Goal: Task Accomplishment & Management: Use online tool/utility

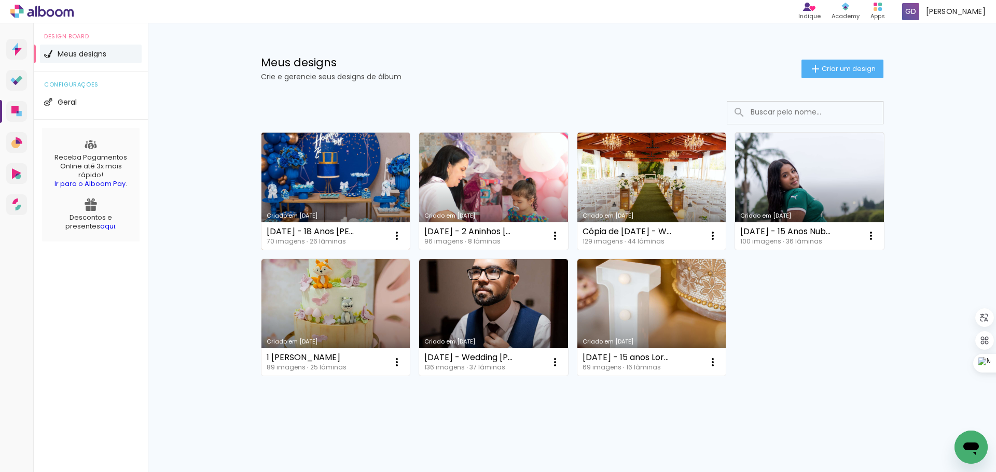
click at [325, 166] on link "Criado em [DATE]" at bounding box center [335, 191] width 149 height 117
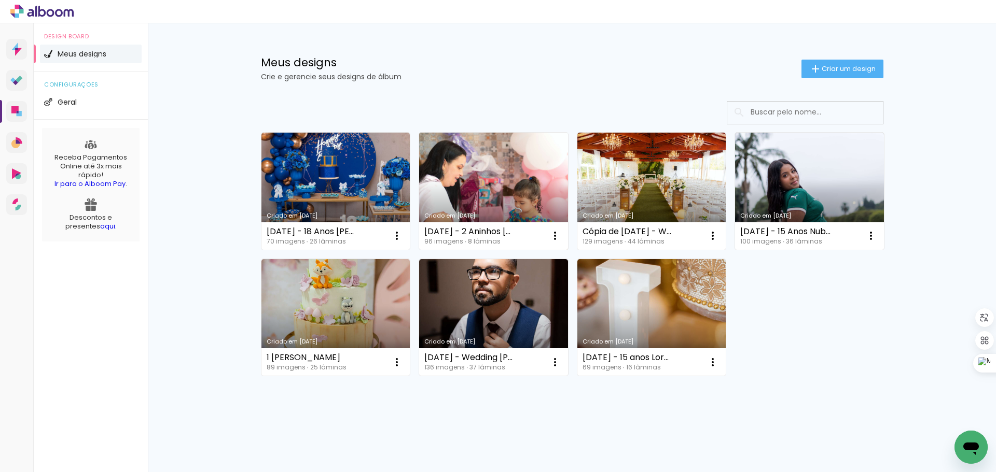
click at [497, 184] on link "Criado em [DATE]" at bounding box center [493, 191] width 149 height 117
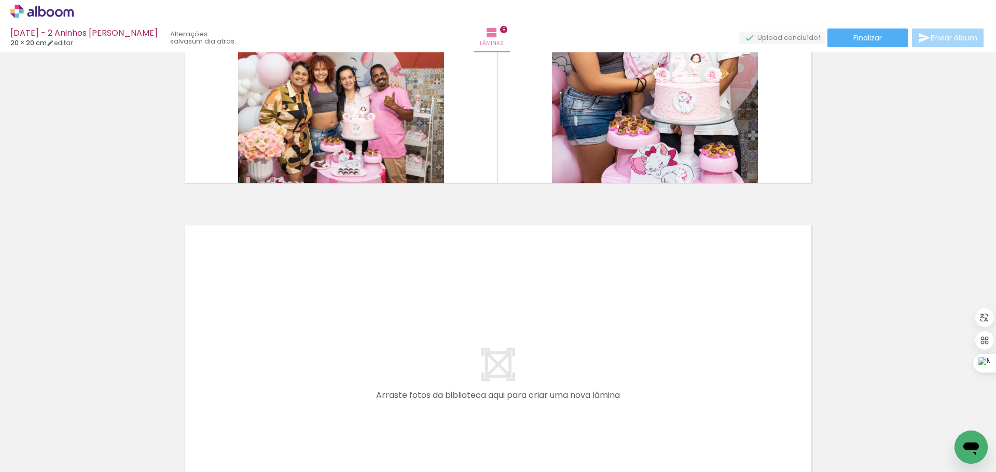
scroll to position [0, 1680]
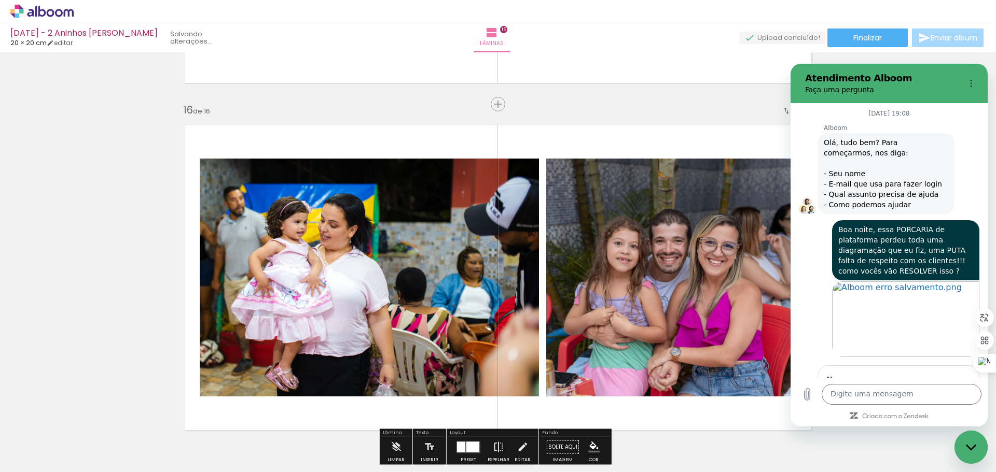
scroll to position [723, 0]
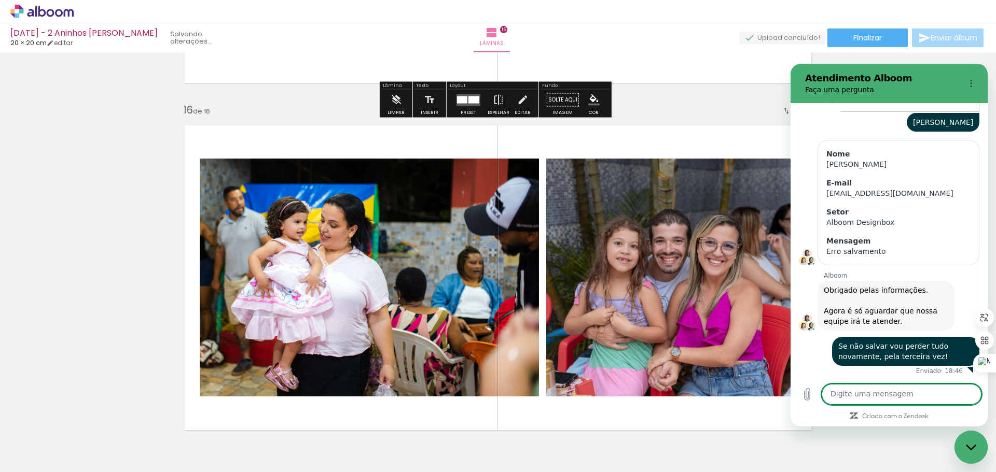
click at [191, 41] on quentale-status at bounding box center [204, 37] width 82 height 23
click at [194, 39] on quentale-status at bounding box center [204, 37] width 82 height 23
click at [195, 39] on quentale-status at bounding box center [204, 37] width 82 height 23
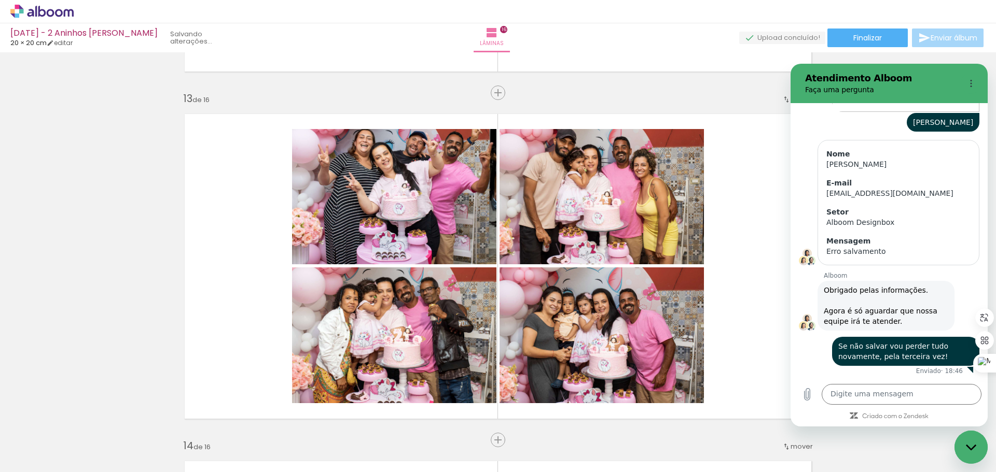
scroll to position [4088, 0]
